Goal: Information Seeking & Learning: Find specific page/section

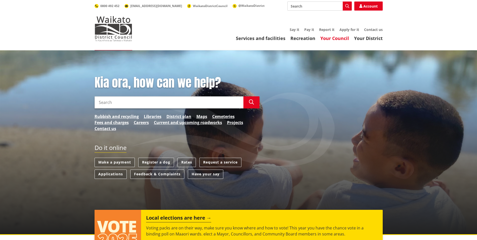
click at [344, 36] on link "Your Council" at bounding box center [334, 38] width 29 height 6
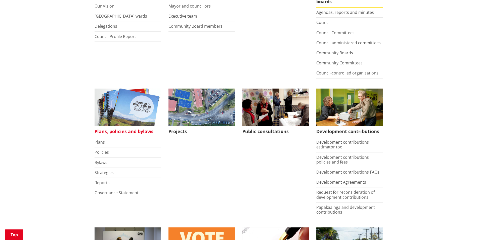
scroll to position [151, 0]
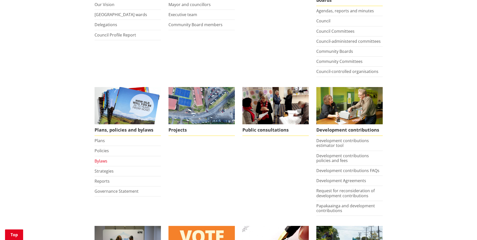
click at [103, 161] on link "Bylaws" at bounding box center [101, 161] width 13 height 6
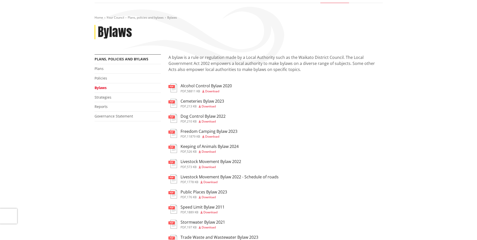
scroll to position [50, 0]
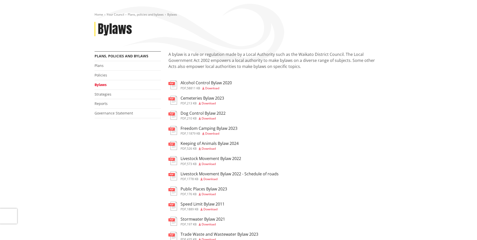
click at [196, 176] on h3 "Livestock Movement Bylaw 2022 - Schedule of roads" at bounding box center [230, 174] width 98 height 5
